Goal: Task Accomplishment & Management: Use online tool/utility

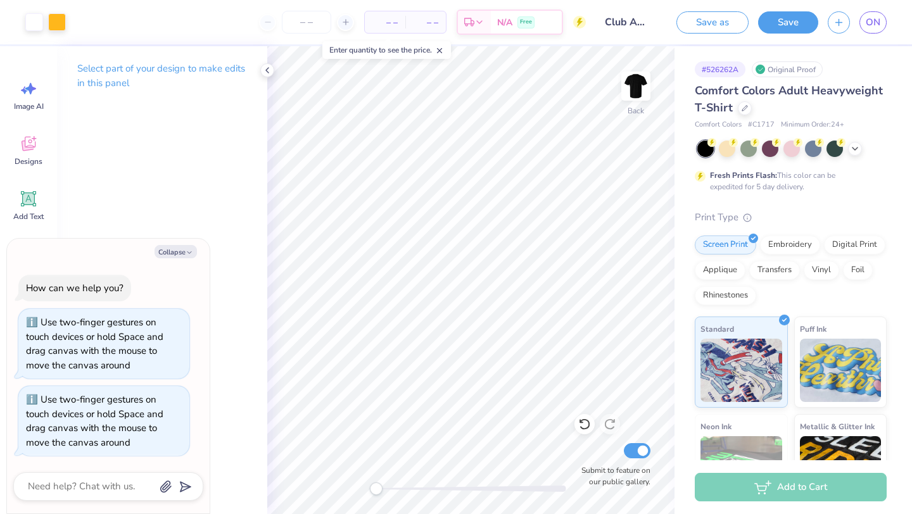
scroll to position [41, 0]
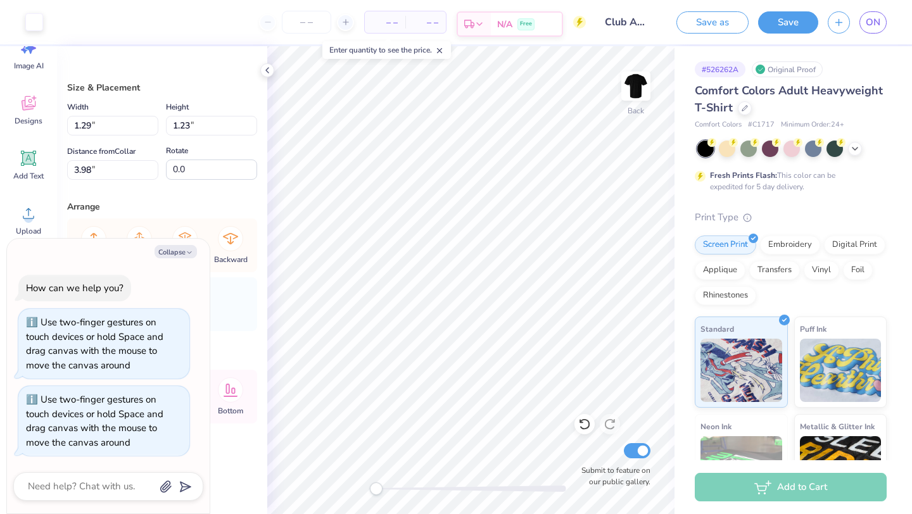
type textarea "x"
type input "1.28"
type input "1.22"
type input "3.63"
type textarea "x"
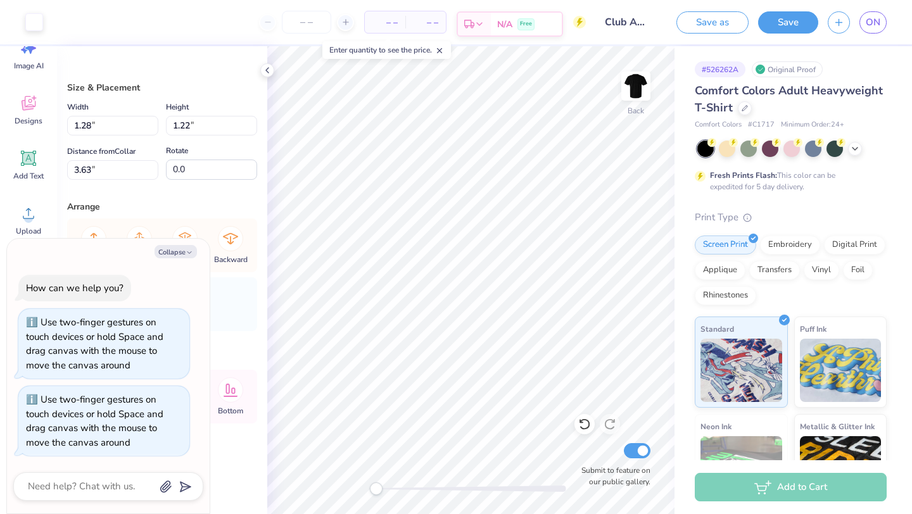
type input "1.29"
type input "2.39"
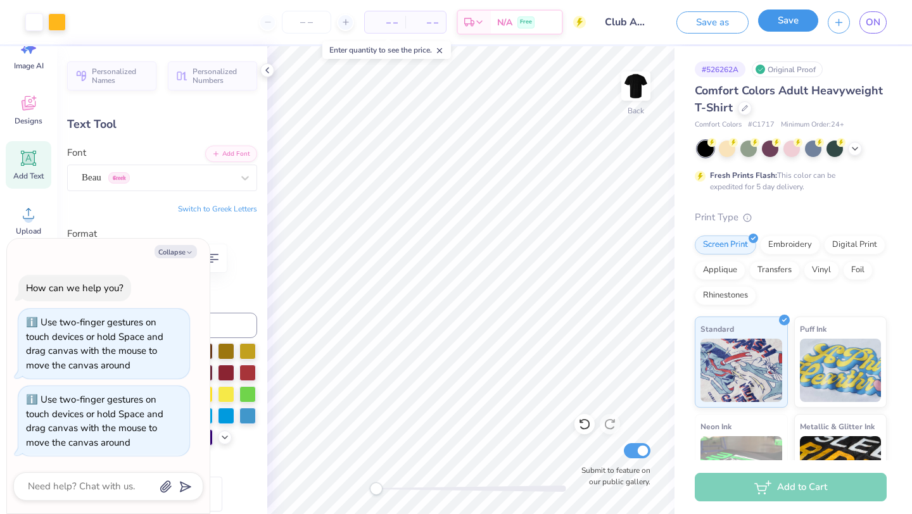
click at [793, 18] on button "Save" at bounding box center [788, 20] width 60 height 22
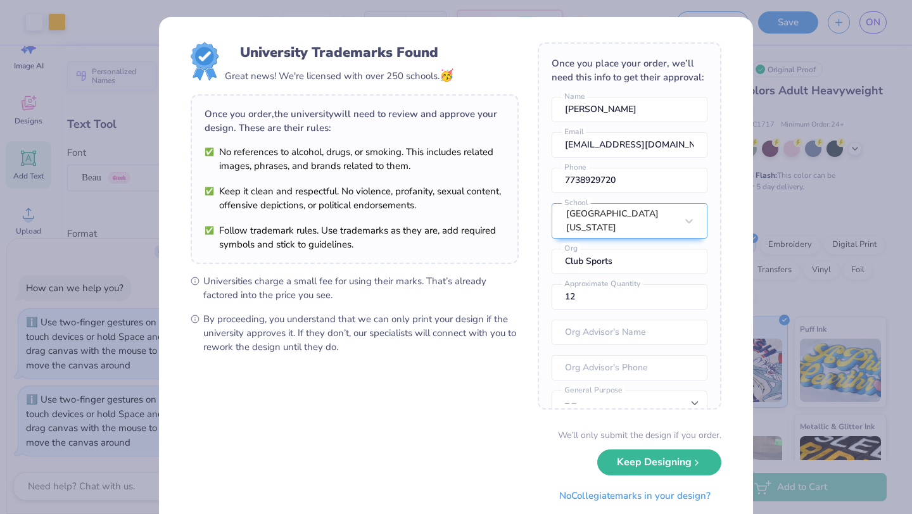
click at [775, 47] on div "University Trademarks Found Great news! We're licensed with over 250 schools. 🥳…" at bounding box center [456, 257] width 912 height 514
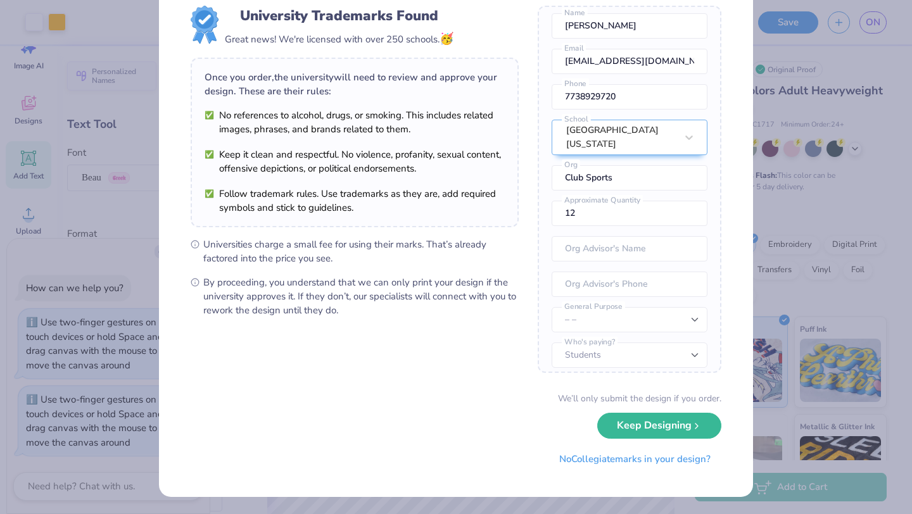
scroll to position [0, 0]
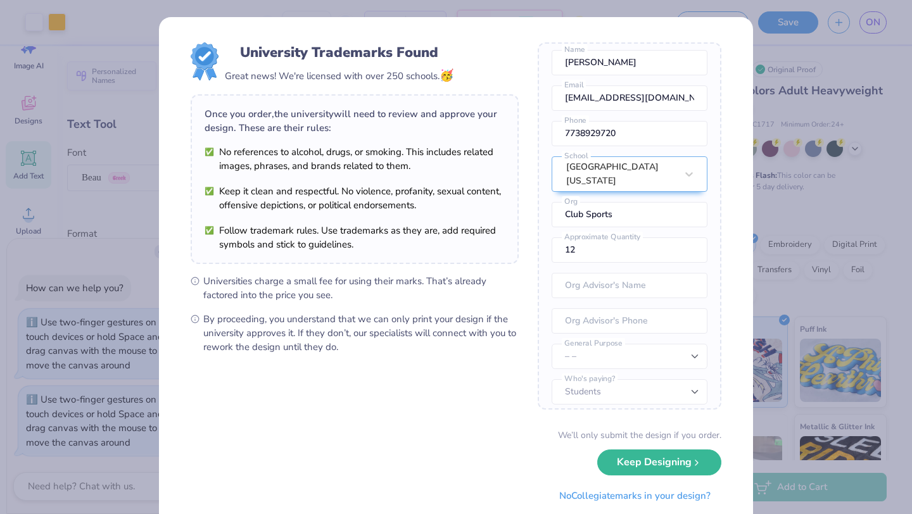
click at [129, 180] on div "University Trademarks Found Great news! We're licensed with over 250 schools. 🥳…" at bounding box center [456, 257] width 912 height 514
click at [673, 470] on button "Keep Designing" at bounding box center [659, 459] width 124 height 26
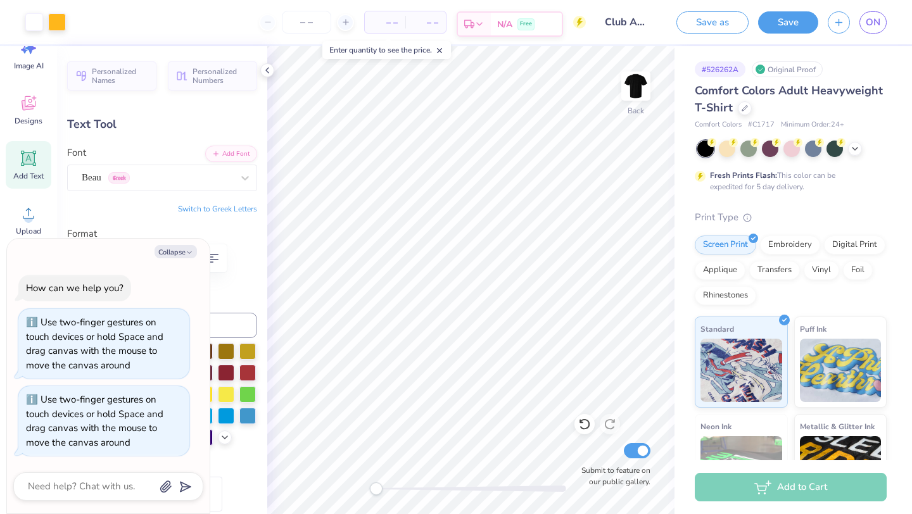
type textarea "x"
type input "7.97"
type input "1.60"
type input "3.00"
type textarea "x"
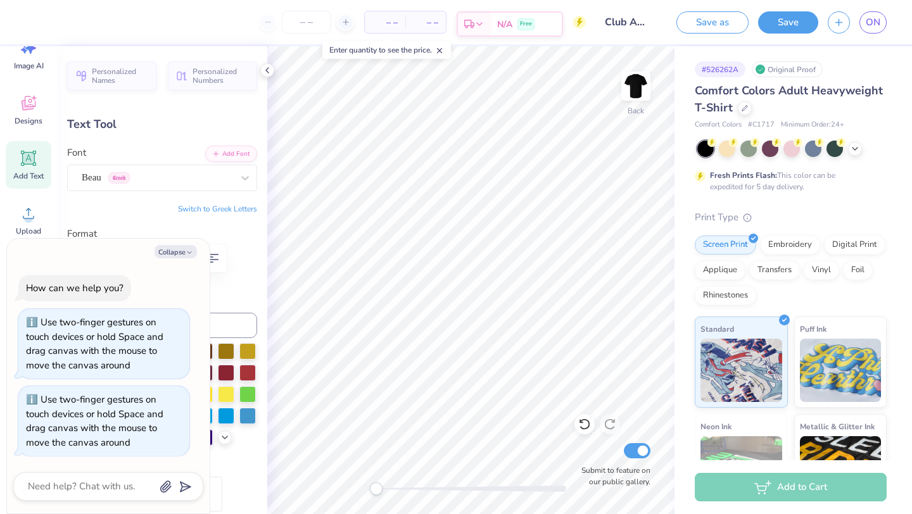
type input "6.66"
type input "1.33"
type textarea "x"
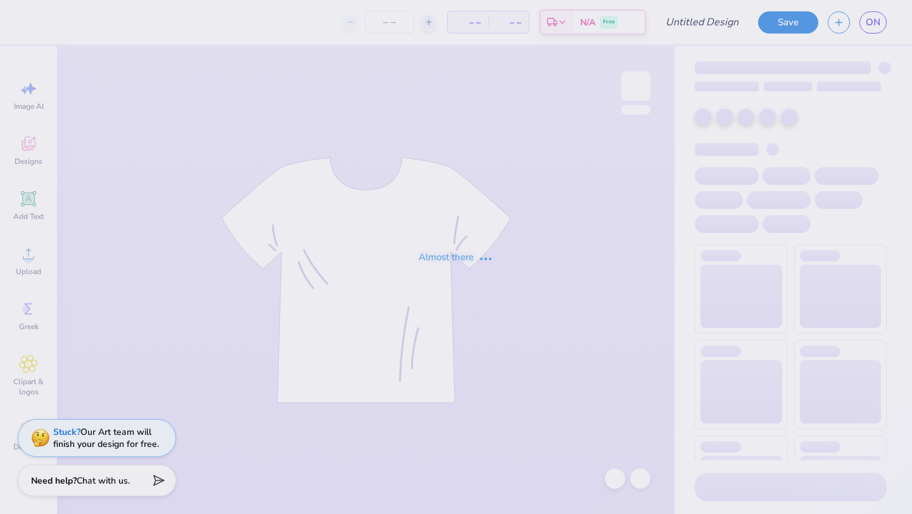
type input "Club Apparel"
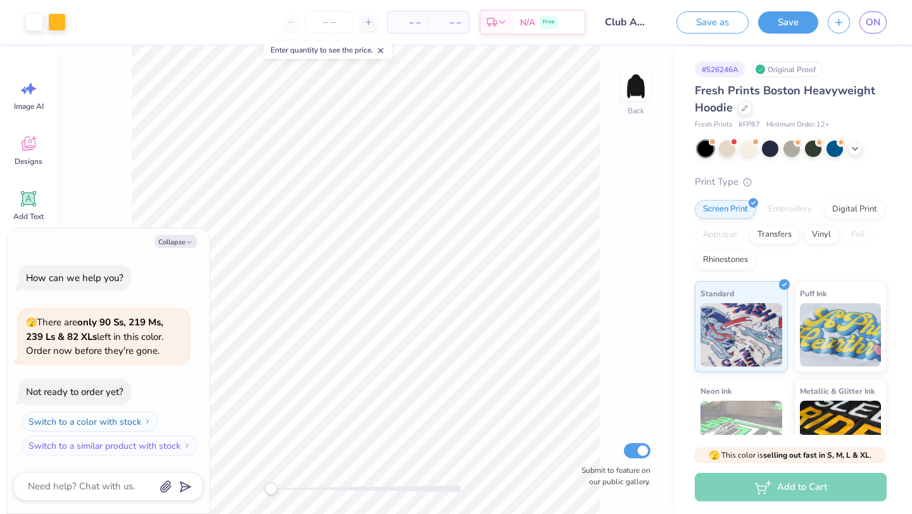
type textarea "x"
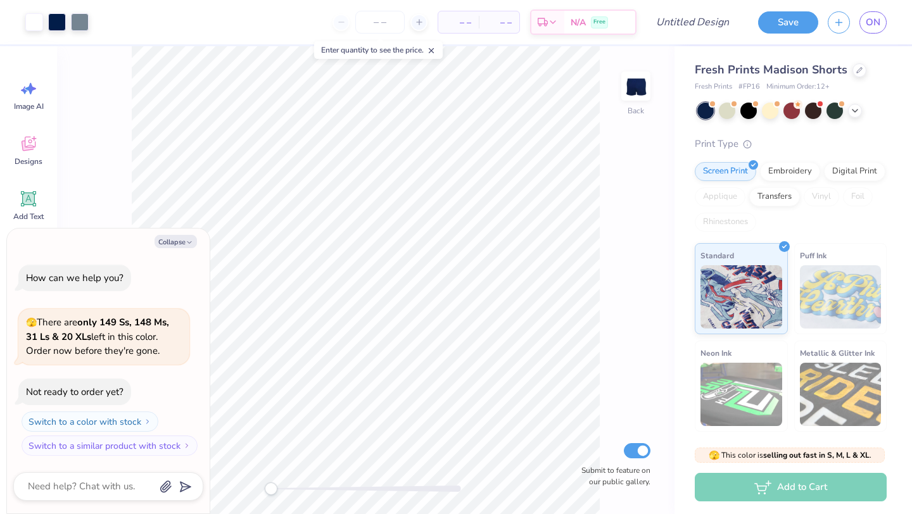
click at [848, 73] on div "Fresh Prints Madison Shorts" at bounding box center [790, 69] width 192 height 17
click at [855, 73] on div at bounding box center [859, 69] width 14 height 14
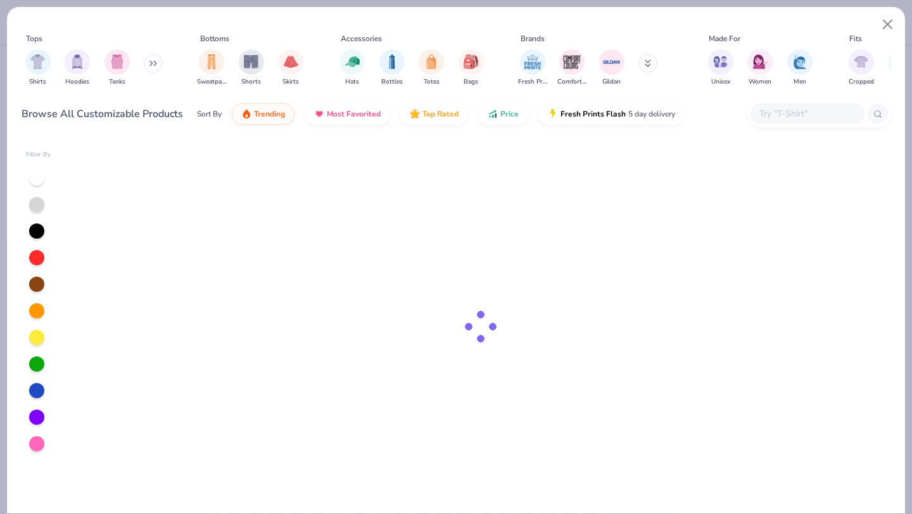
type textarea "x"
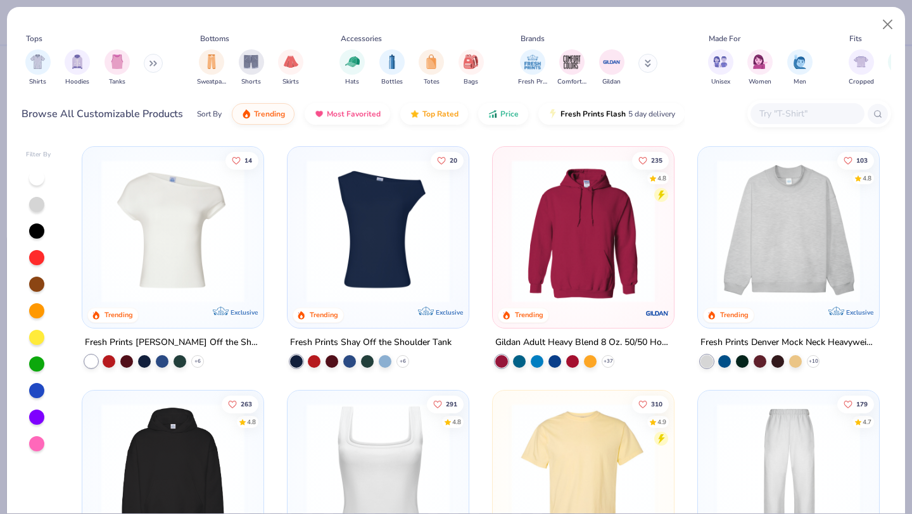
click at [778, 117] on input "text" at bounding box center [806, 113] width 97 height 15
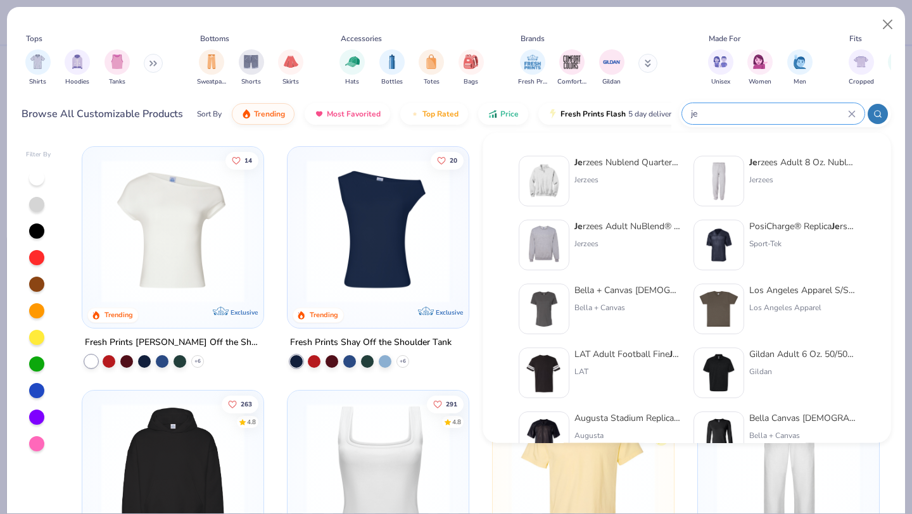
type input "j"
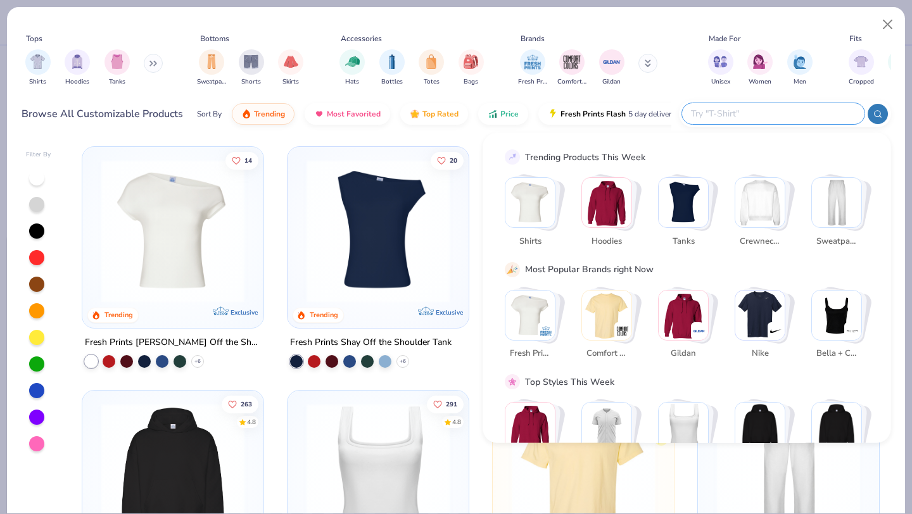
click at [598, 223] on img "Stack Card Button Hoodies" at bounding box center [606, 202] width 49 height 49
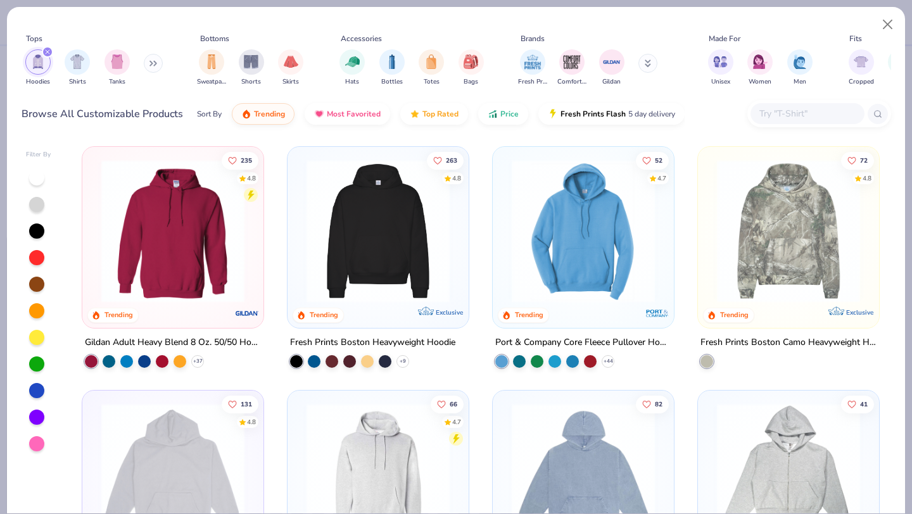
click at [383, 199] on img at bounding box center [378, 231] width 156 height 143
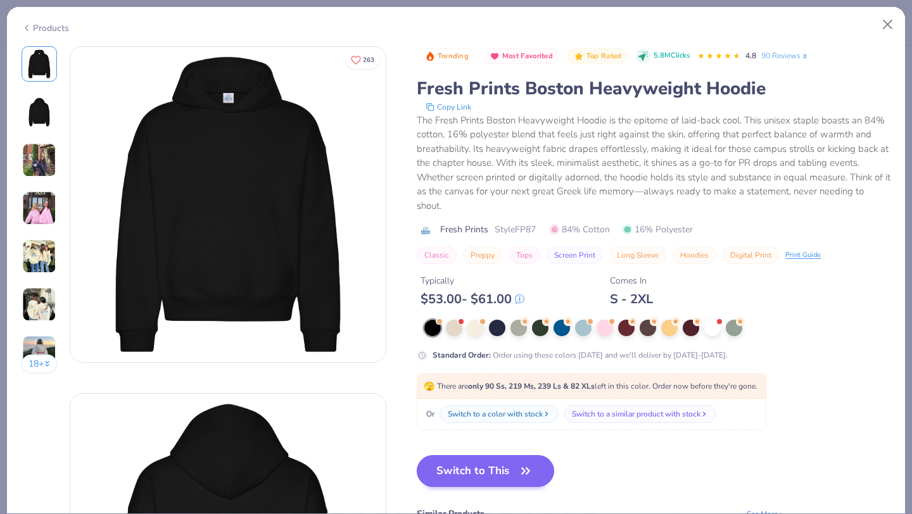
scroll to position [49, 0]
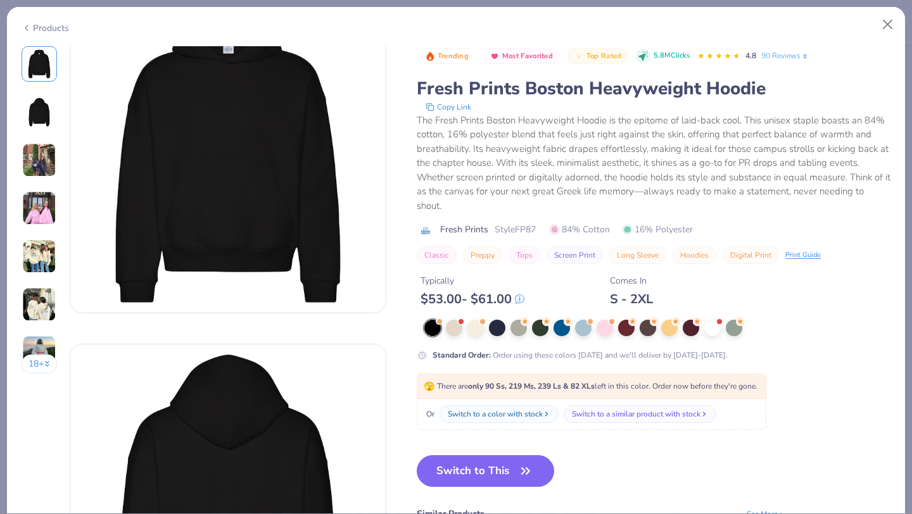
click at [432, 329] on div at bounding box center [432, 328] width 16 height 16
click at [470, 483] on button "Switch to This" at bounding box center [485, 471] width 137 height 32
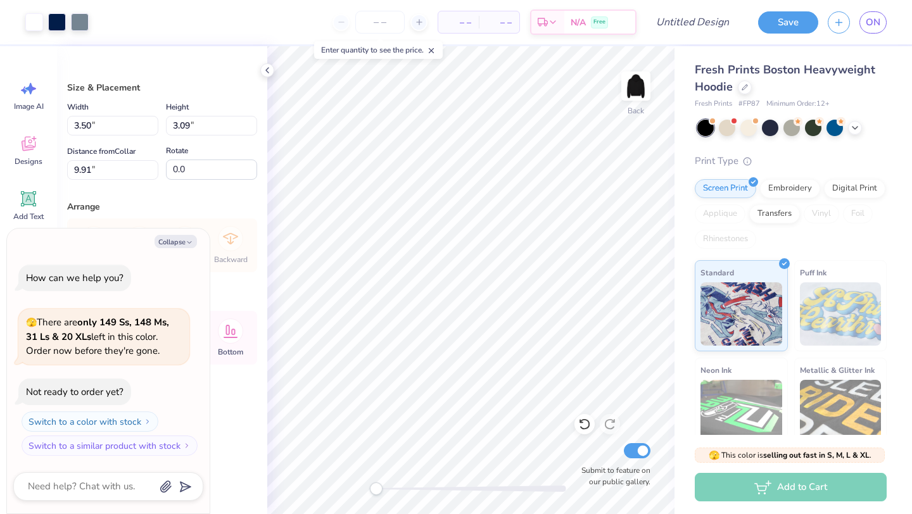
type textarea "x"
type input "13.35"
type input "11.79"
type input "1.21"
click at [186, 244] on icon "button" at bounding box center [189, 243] width 8 height 8
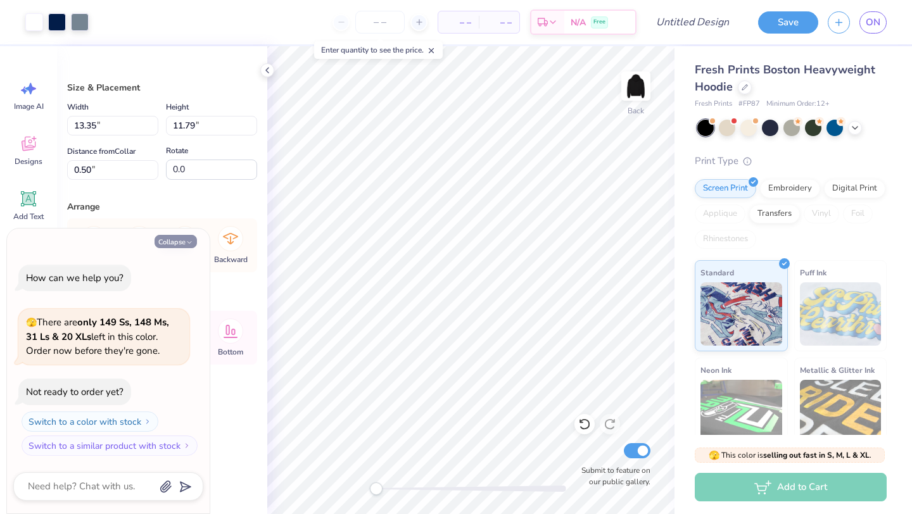
type textarea "x"
